Goal: Task Accomplishment & Management: Manage account settings

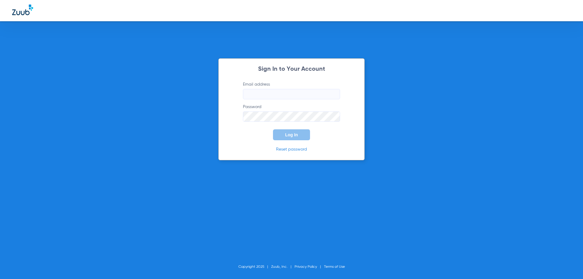
type input "[EMAIL_ADDRESS][DOMAIN_NAME]"
click at [298, 135] on button "Log In" at bounding box center [291, 134] width 37 height 11
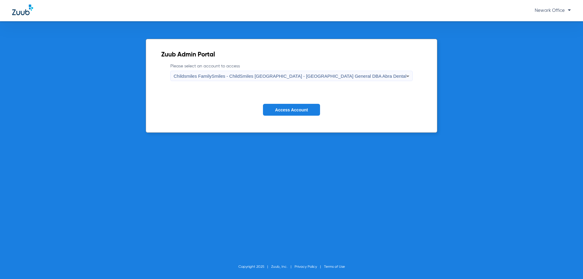
click at [301, 113] on button "Access Account" at bounding box center [291, 110] width 57 height 12
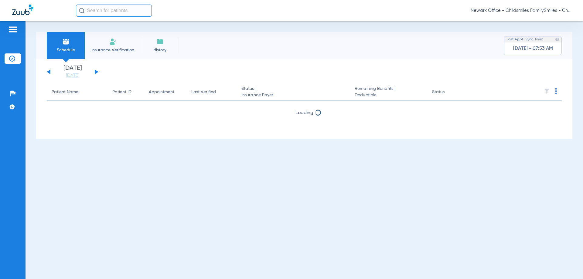
click at [120, 67] on app-single-date-navigator "Thursday 06-12-2025 Friday 06-13-2025 Saturday 06-14-2025 Sunday 06-15-2025 Mon…" at bounding box center [304, 71] width 515 height 13
click at [95, 72] on button at bounding box center [97, 72] width 4 height 5
click at [558, 92] on th at bounding box center [515, 92] width 94 height 17
click at [555, 94] on img at bounding box center [556, 91] width 2 height 6
click at [252, 62] on div at bounding box center [291, 139] width 583 height 279
